Goal: Navigation & Orientation: Find specific page/section

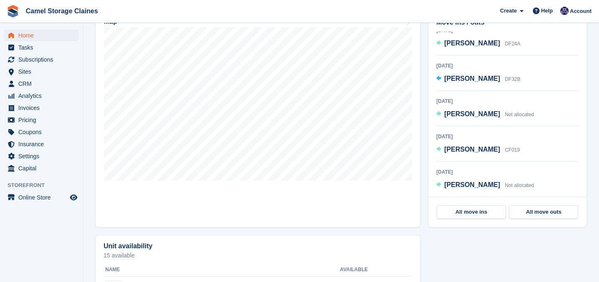
scroll to position [283, 0]
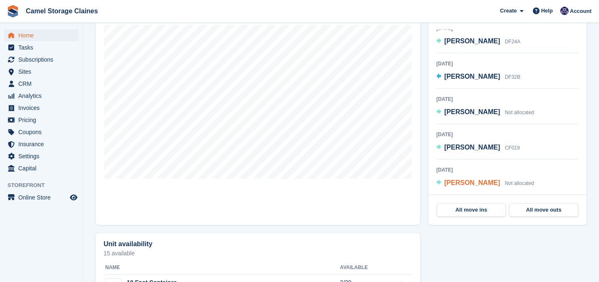
click at [468, 181] on span "[PERSON_NAME]" at bounding box center [472, 182] width 56 height 7
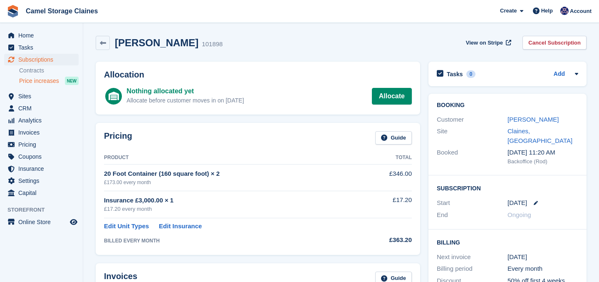
click at [49, 82] on span "Price increases" at bounding box center [39, 81] width 40 height 8
click at [15, 36] on span "menu" at bounding box center [11, 35] width 10 height 10
